Goal: Task Accomplishment & Management: Use online tool/utility

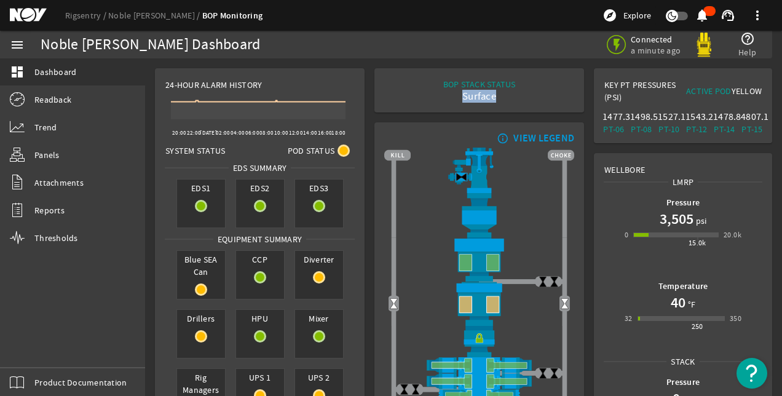
drag, startPoint x: 452, startPoint y: 95, endPoint x: 494, endPoint y: 95, distance: 41.8
click at [494, 95] on div "Surface" at bounding box center [479, 96] width 73 height 12
click at [493, 95] on div "Surface" at bounding box center [479, 96] width 73 height 12
click at [445, 102] on div "Surface" at bounding box center [479, 96] width 73 height 12
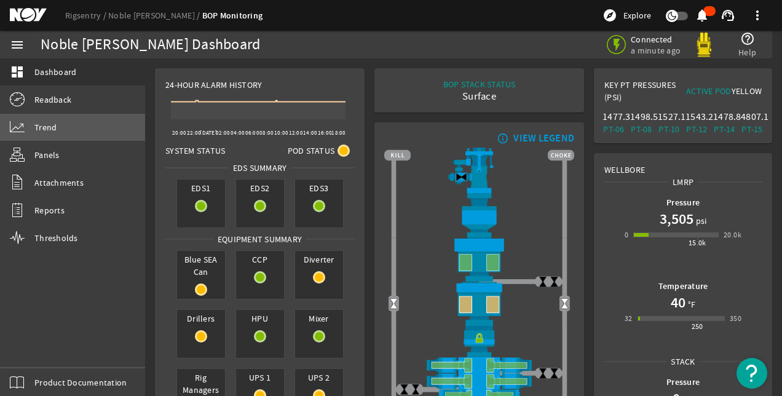
click at [48, 123] on span "Trend" at bounding box center [45, 127] width 22 height 12
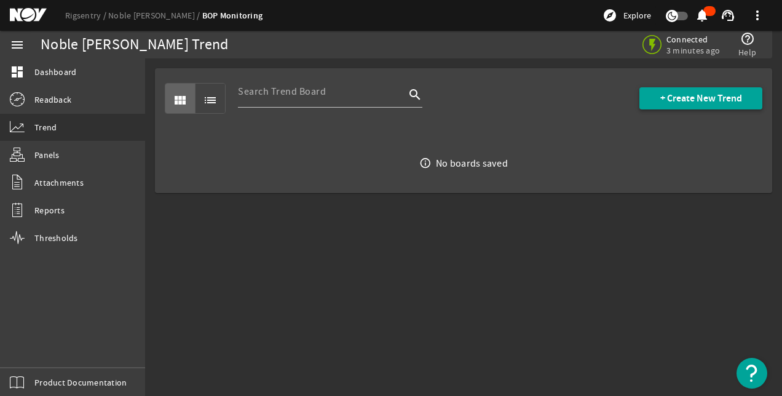
click at [677, 99] on span "+ Create New Trend" at bounding box center [701, 98] width 82 height 12
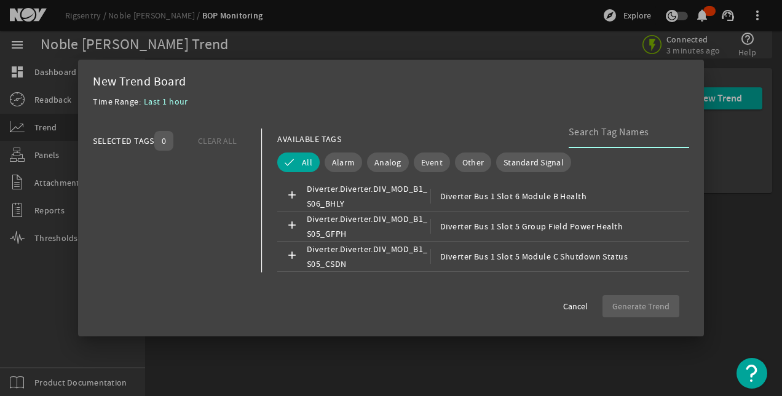
click at [611, 134] on input at bounding box center [623, 132] width 111 height 15
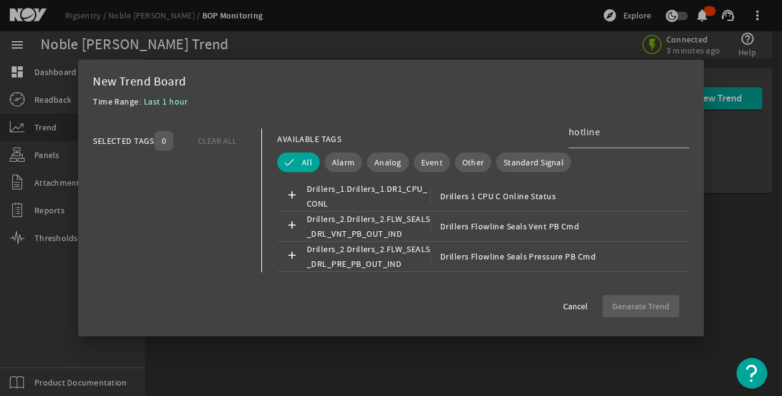
scroll to position [320, 0]
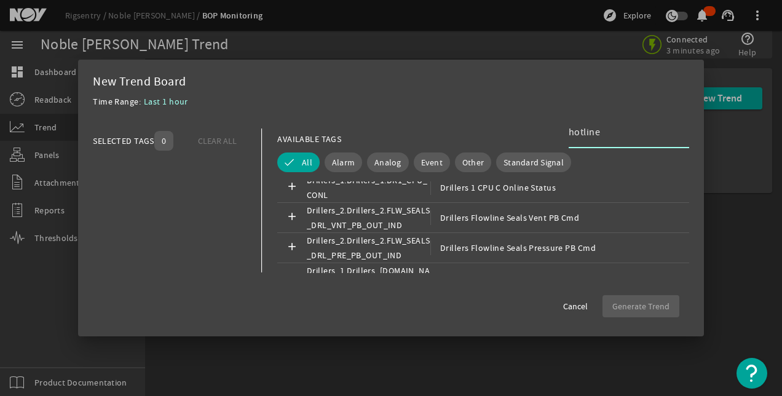
drag, startPoint x: 610, startPoint y: 136, endPoint x: 551, endPoint y: 130, distance: 59.3
click at [551, 130] on div "AVAILABLE TAGS hotline" at bounding box center [483, 139] width 412 height 22
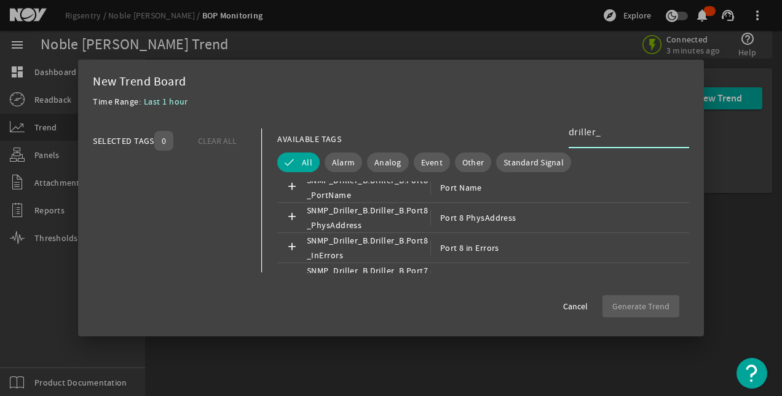
type input "driller_"
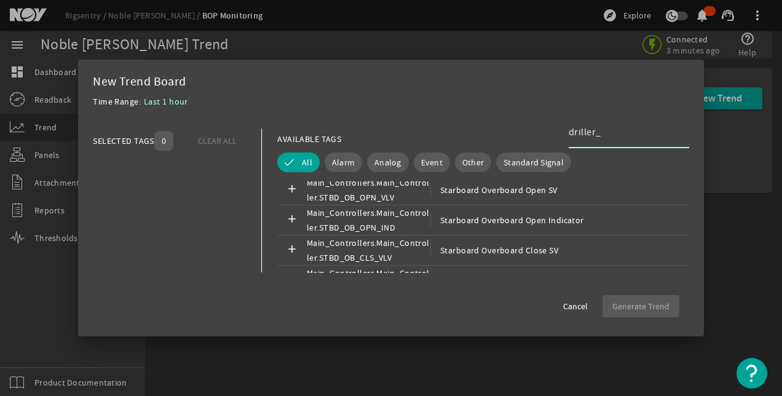
scroll to position [74, 0]
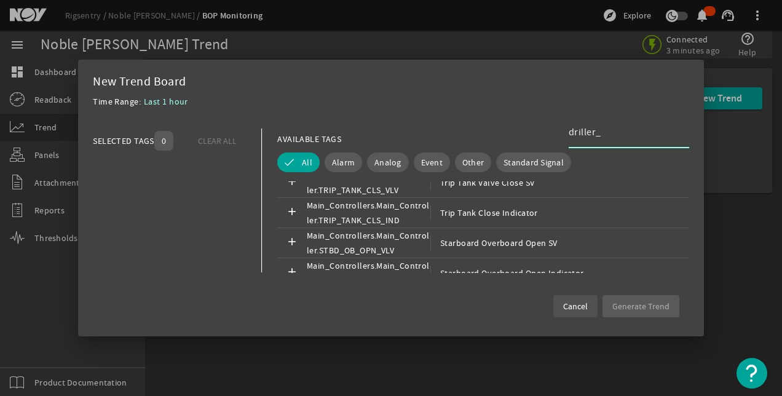
click at [578, 305] on span "Cancel" at bounding box center [575, 306] width 25 height 12
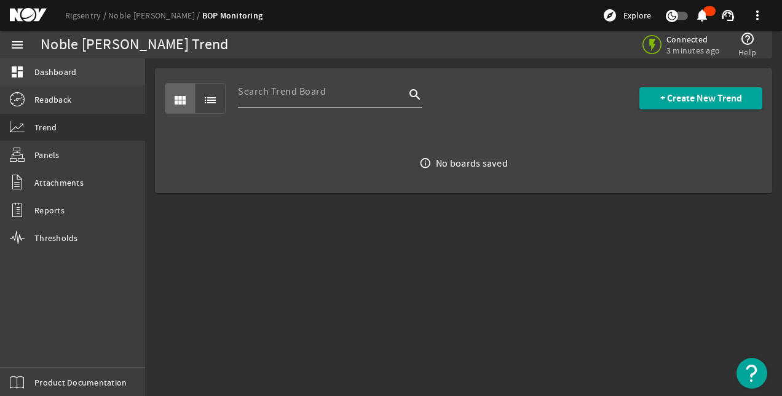
click at [40, 76] on span "Dashboard" at bounding box center [55, 72] width 42 height 12
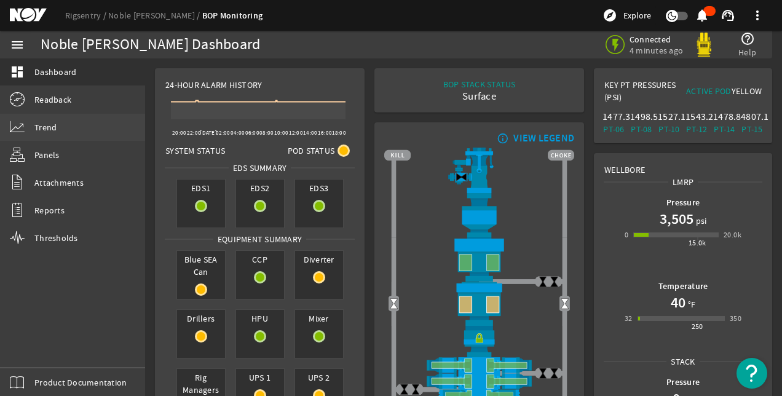
click at [35, 134] on link "Trend" at bounding box center [72, 127] width 145 height 27
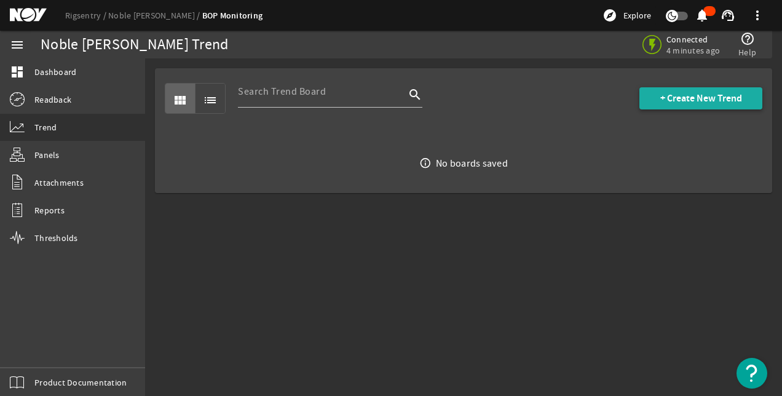
click at [664, 98] on span "+ Create New Trend" at bounding box center [701, 98] width 82 height 12
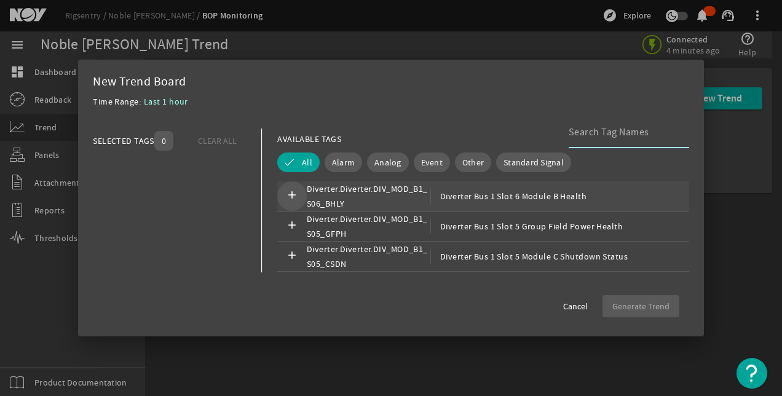
click at [294, 193] on mat-icon "add" at bounding box center [292, 196] width 15 height 15
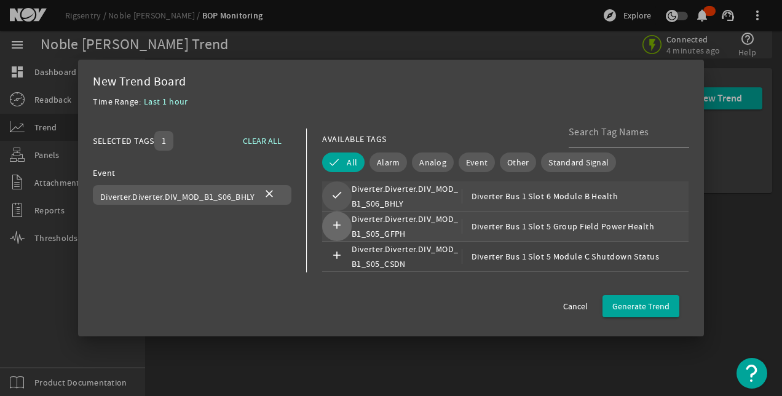
click at [338, 224] on mat-icon "add" at bounding box center [336, 226] width 15 height 15
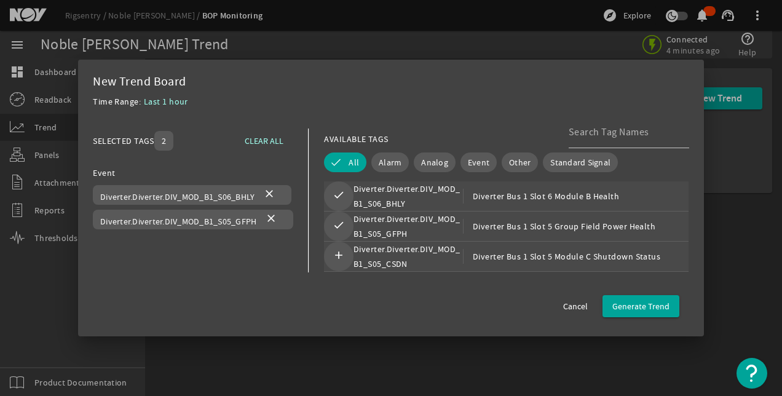
click at [339, 255] on mat-icon "add" at bounding box center [338, 256] width 15 height 15
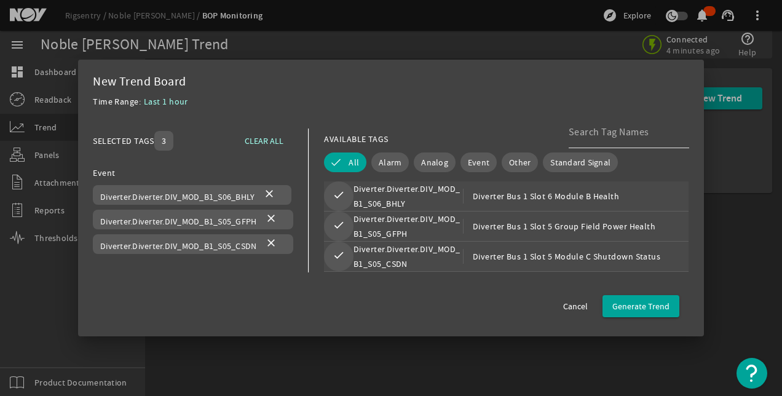
click at [596, 136] on input at bounding box center [623, 132] width 111 height 15
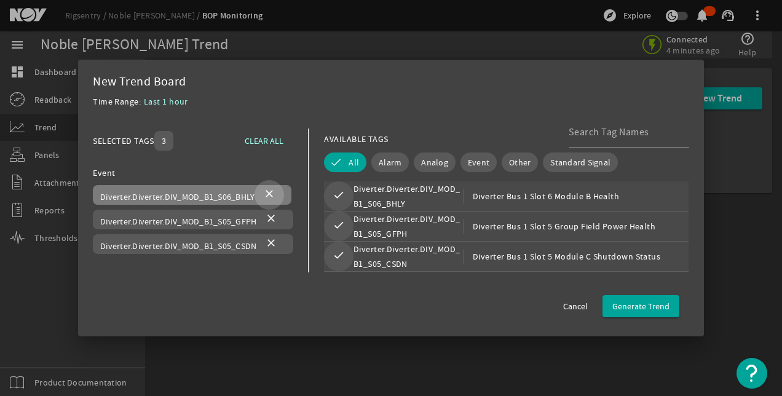
click at [272, 190] on mat-icon "close" at bounding box center [269, 194] width 15 height 15
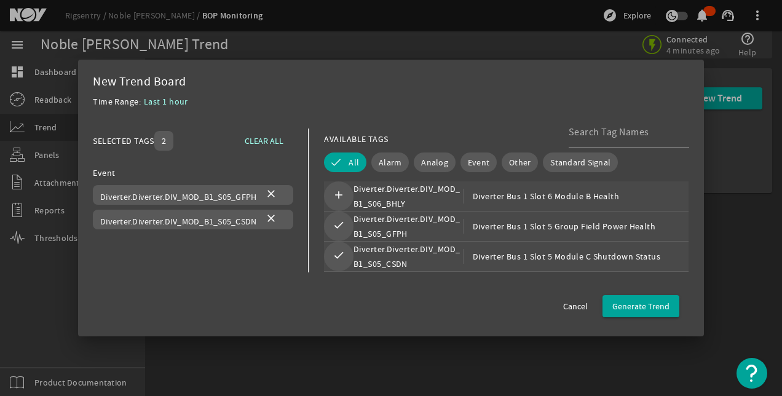
click at [272, 190] on mat-icon "close" at bounding box center [271, 194] width 15 height 15
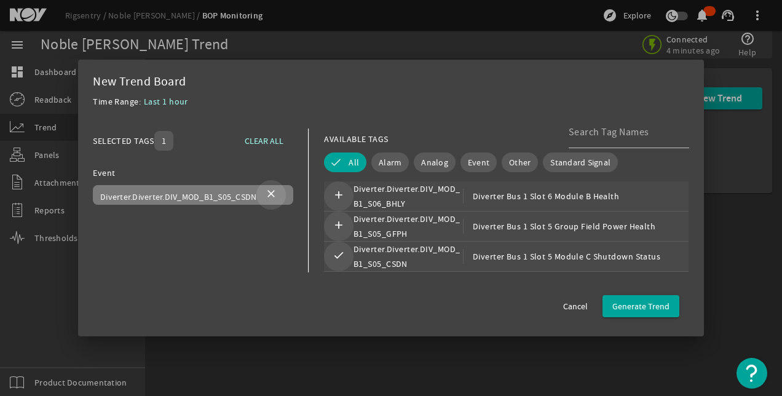
click at [272, 190] on mat-icon "close" at bounding box center [271, 194] width 15 height 15
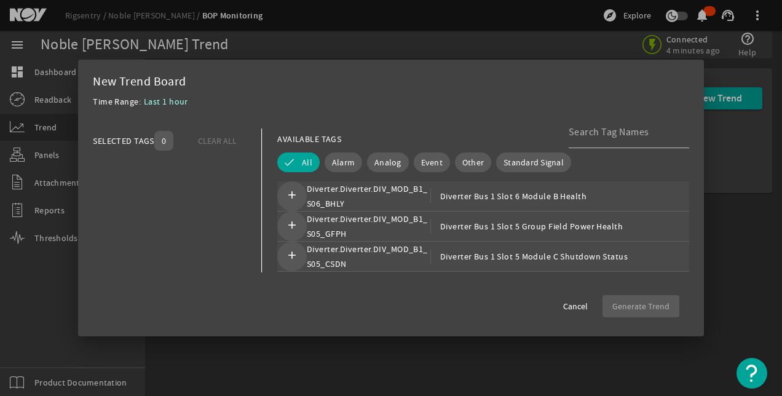
click at [565, 305] on span "Cancel" at bounding box center [575, 306] width 25 height 12
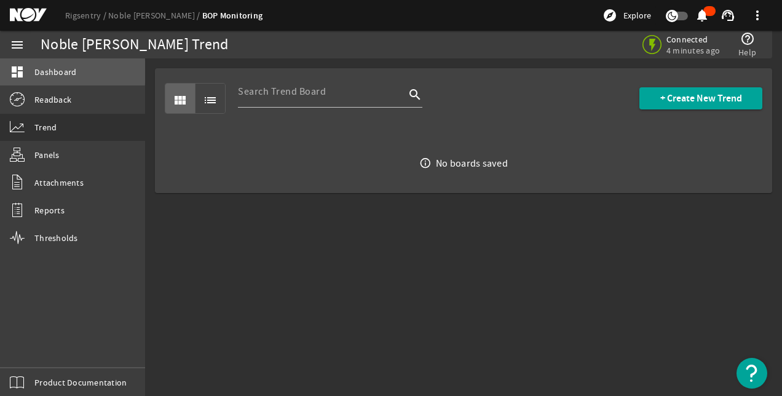
click at [33, 72] on link "dashboard Dashboard" at bounding box center [72, 71] width 145 height 27
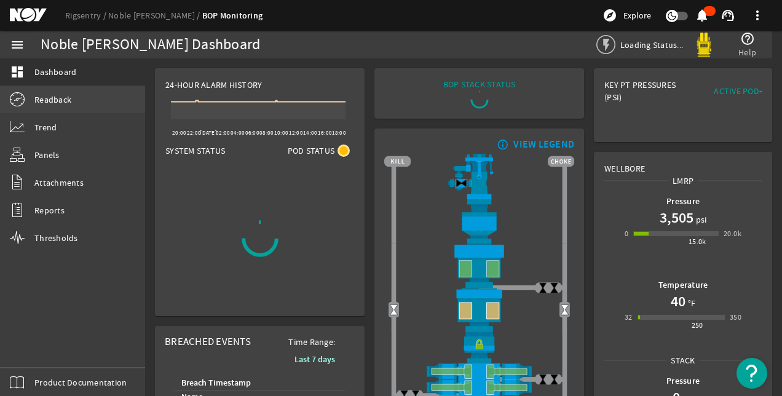
click at [51, 101] on span "Readback" at bounding box center [52, 99] width 37 height 12
